Goal: Task Accomplishment & Management: Manage account settings

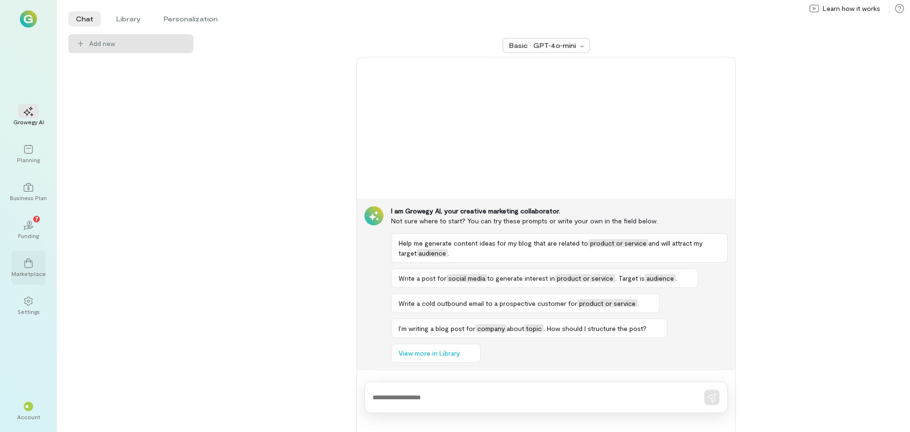
click at [34, 255] on div "Marketplace" at bounding box center [28, 268] width 34 height 34
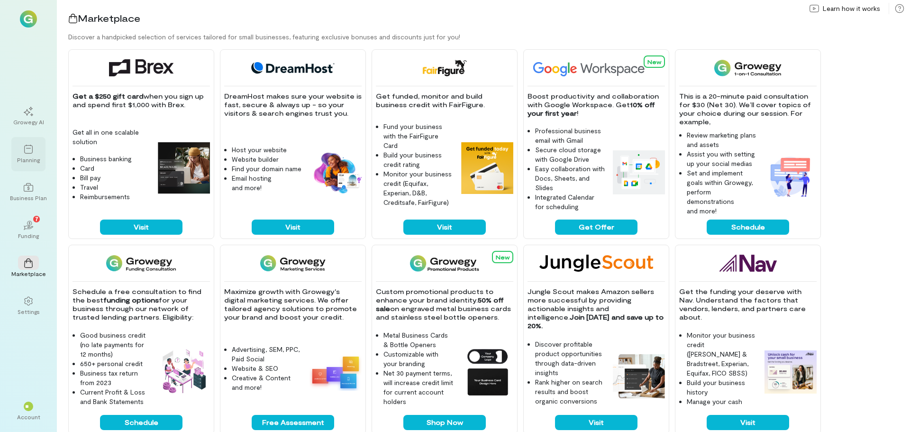
click at [34, 168] on div "Planning" at bounding box center [28, 154] width 34 height 34
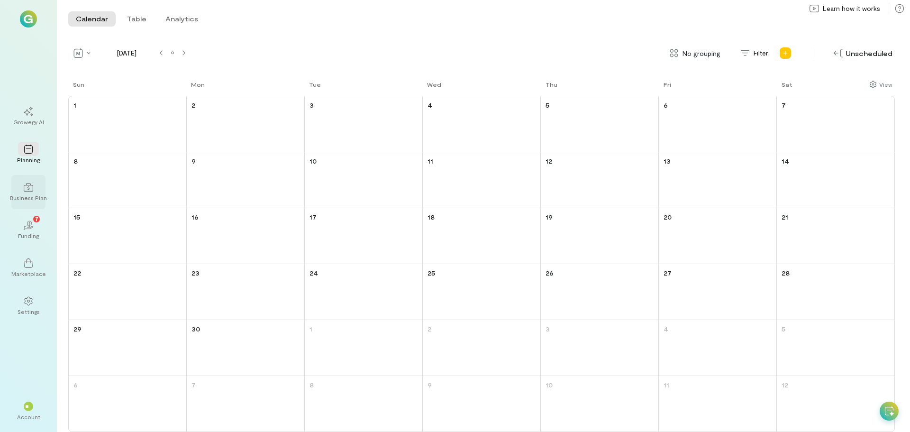
click at [33, 194] on div "Business Plan" at bounding box center [28, 198] width 37 height 8
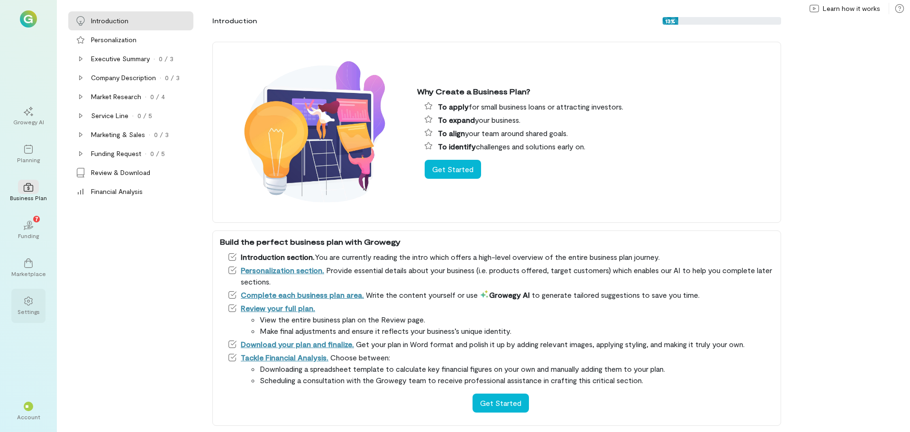
click at [26, 300] on icon at bounding box center [28, 300] width 9 height 9
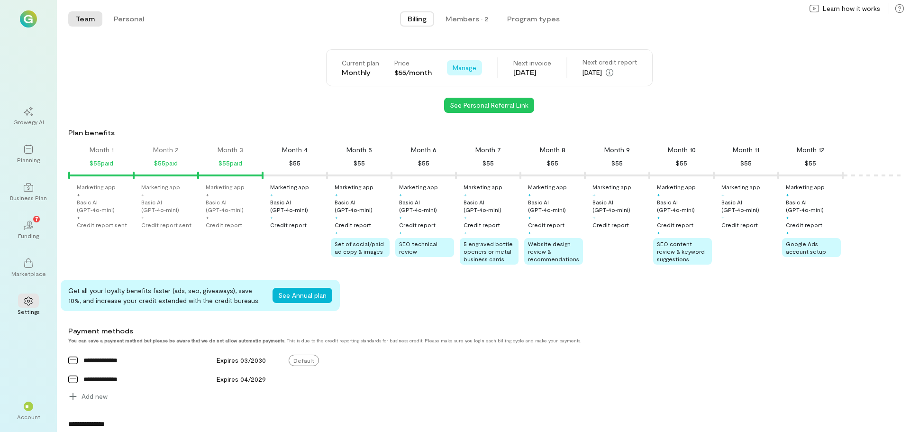
click at [458, 70] on span "Manage" at bounding box center [465, 67] width 24 height 9
click at [383, 99] on div "See Personal Referral Link" at bounding box center [489, 105] width 842 height 15
